Goal: Information Seeking & Learning: Find specific page/section

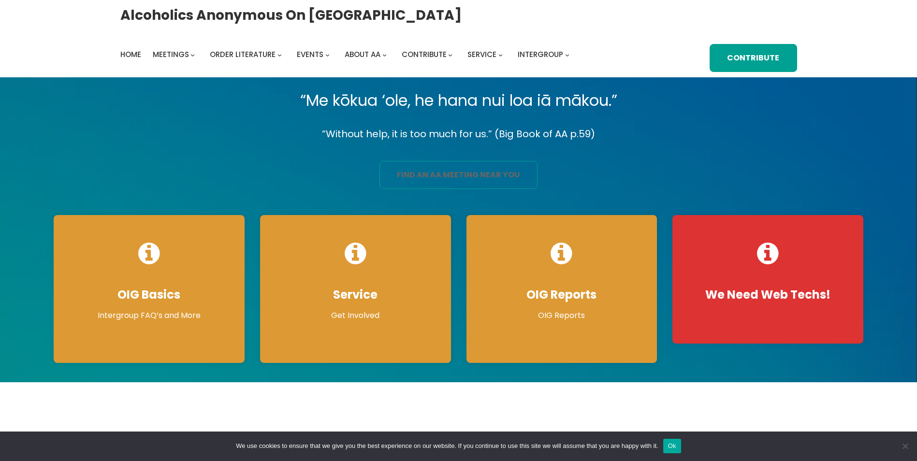
click at [431, 182] on link "find an aa meeting near you" at bounding box center [459, 175] width 158 height 28
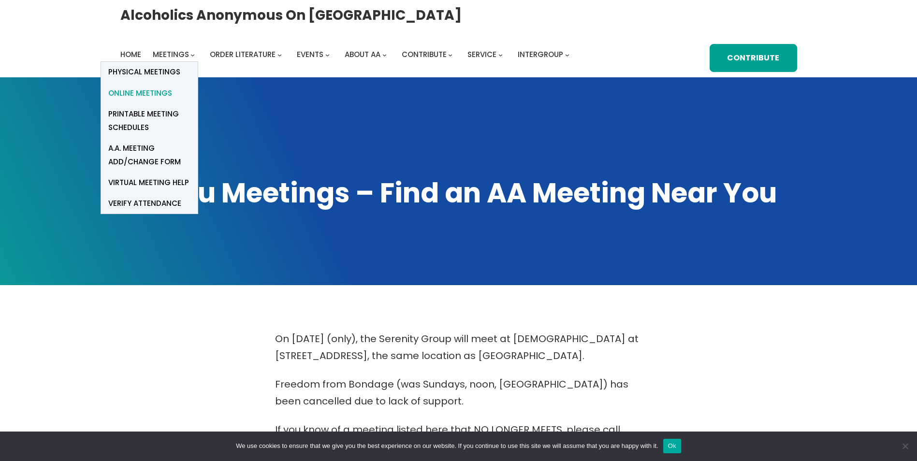
click at [168, 92] on span "Online Meetings" at bounding box center [140, 94] width 64 height 14
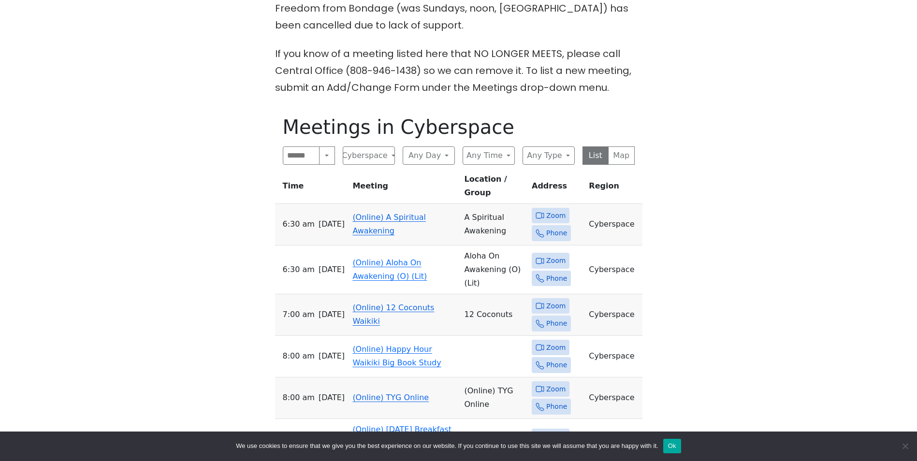
scroll to position [379, 0]
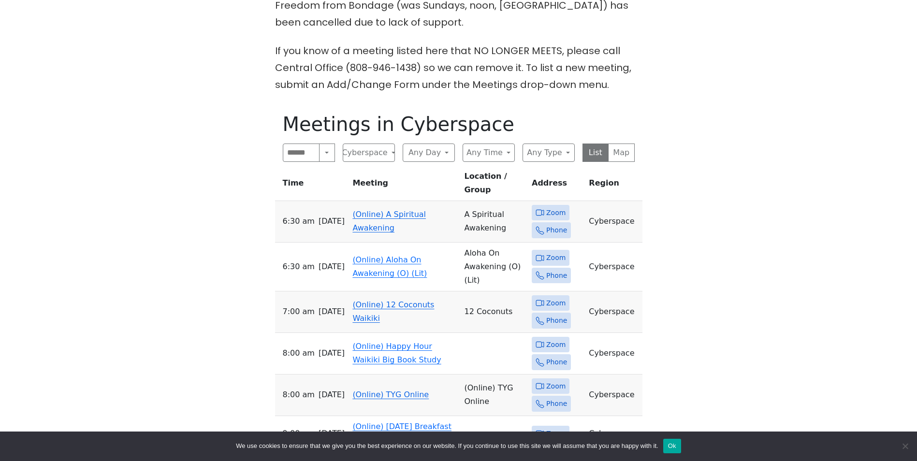
click at [549, 207] on span "Zoom" at bounding box center [555, 213] width 19 height 12
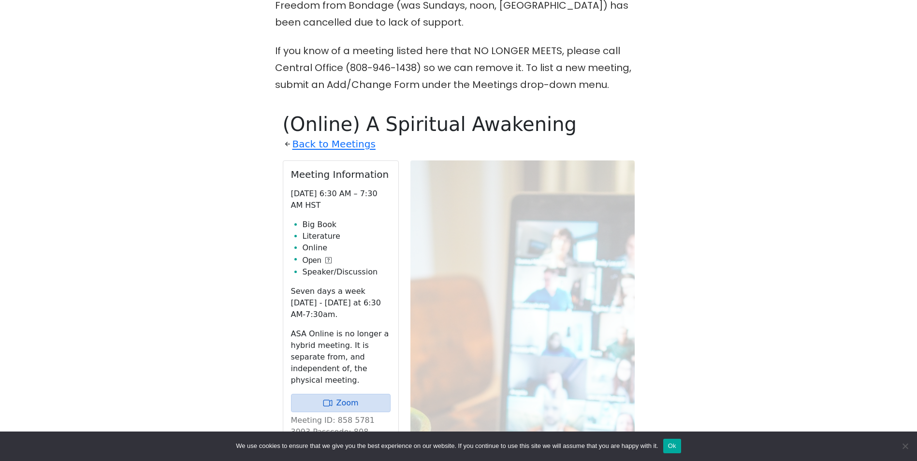
scroll to position [484, 0]
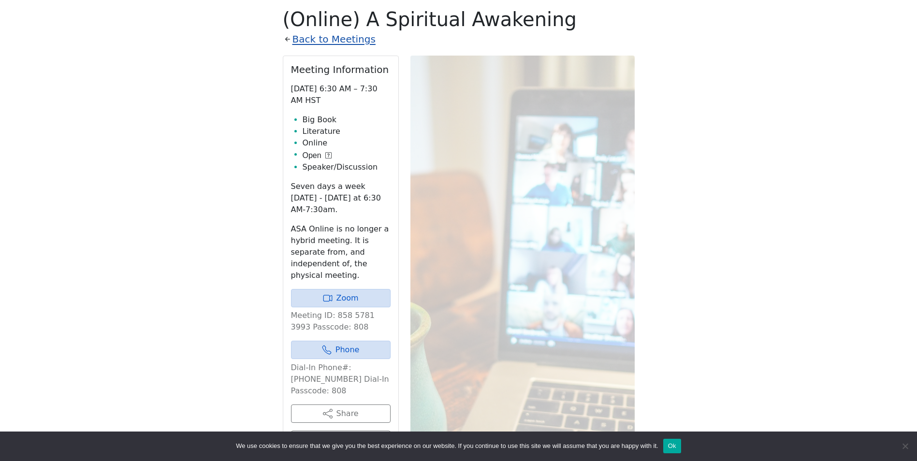
click at [343, 43] on link "Back to Meetings" at bounding box center [334, 39] width 83 height 17
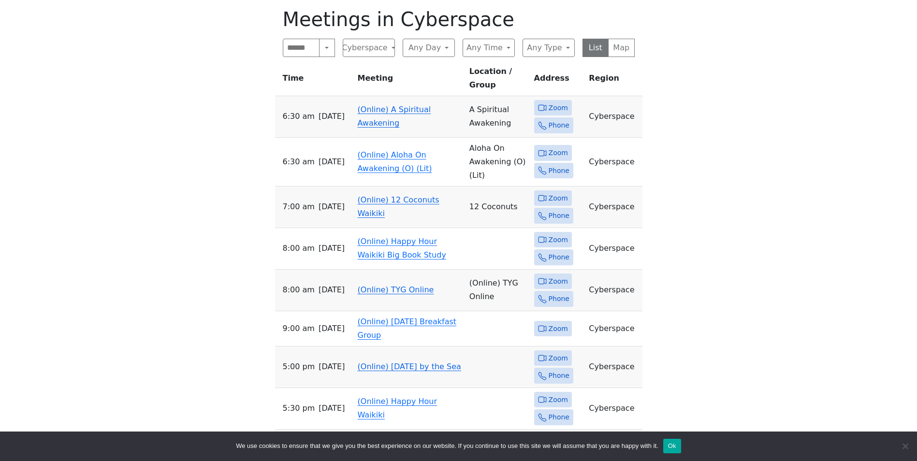
click at [372, 105] on link "(Online) A Spiritual Awakening" at bounding box center [394, 116] width 73 height 23
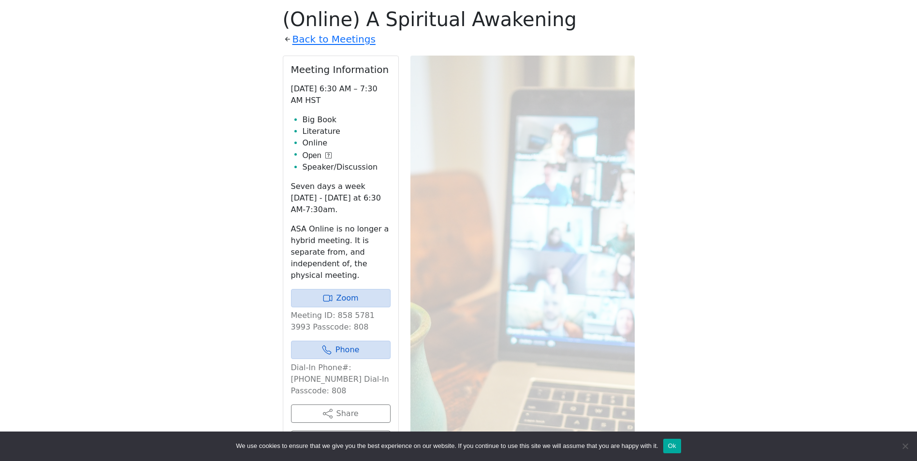
click at [419, 281] on div "Meeting Information Sunday 6:30 AM – 7:30 AM HST Big Book Literature Online Ope…" at bounding box center [459, 336] width 352 height 560
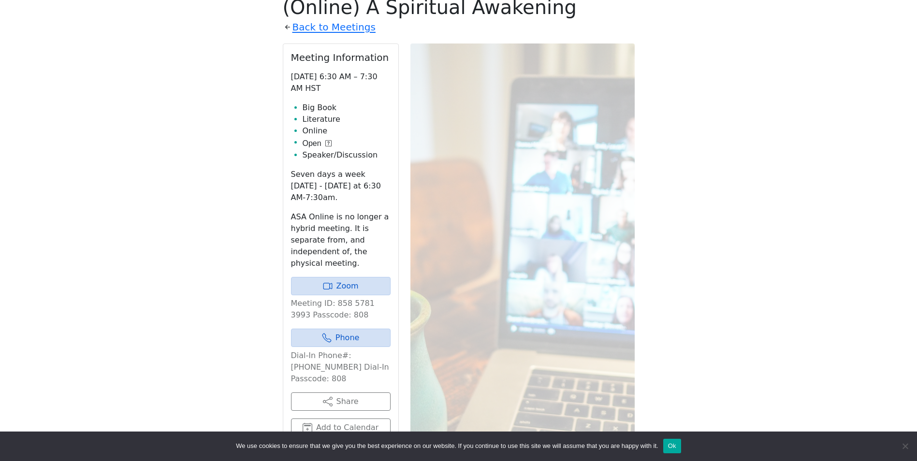
scroll to position [437, 0]
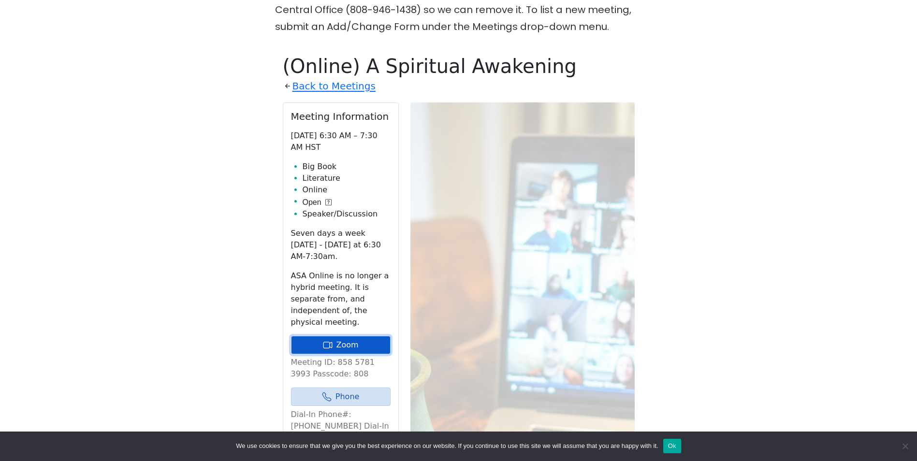
click at [338, 336] on link "Zoom" at bounding box center [341, 345] width 100 height 18
